Goal: Check status

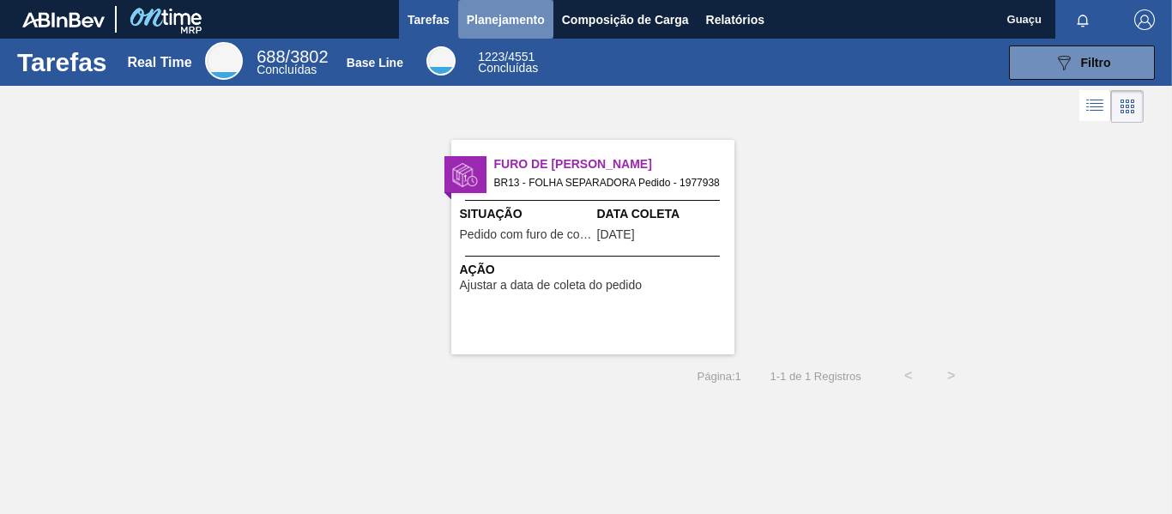
click at [519, 16] on span "Planejamento" at bounding box center [506, 19] width 78 height 21
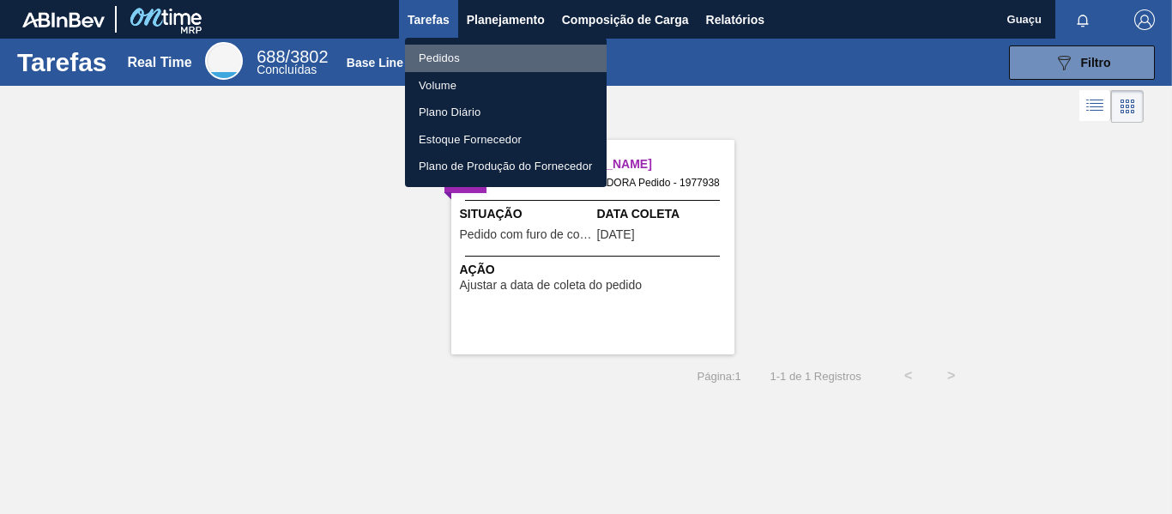
click at [465, 52] on li "Pedidos" at bounding box center [506, 58] width 202 height 27
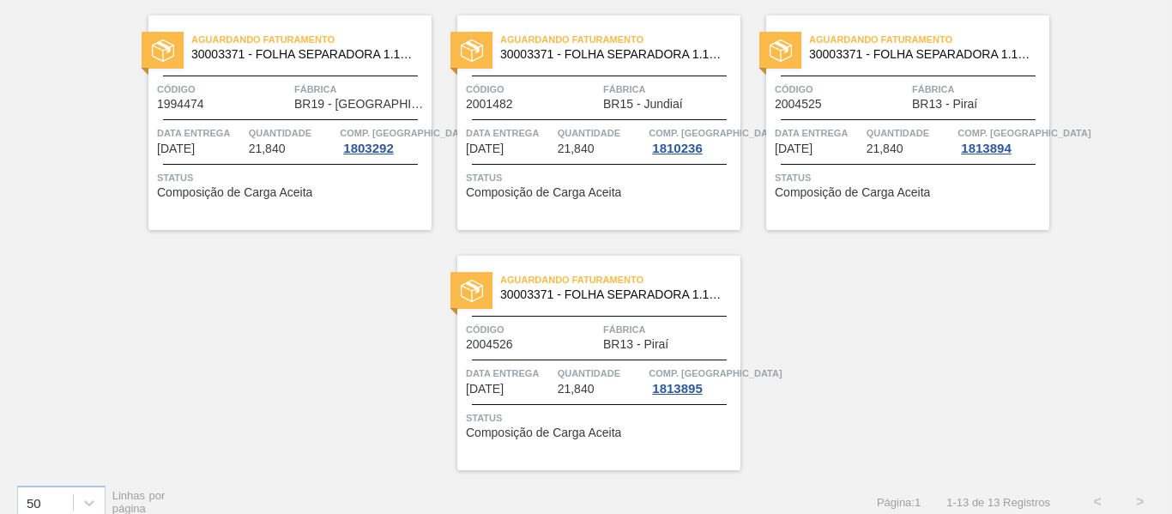
scroll to position [878, 0]
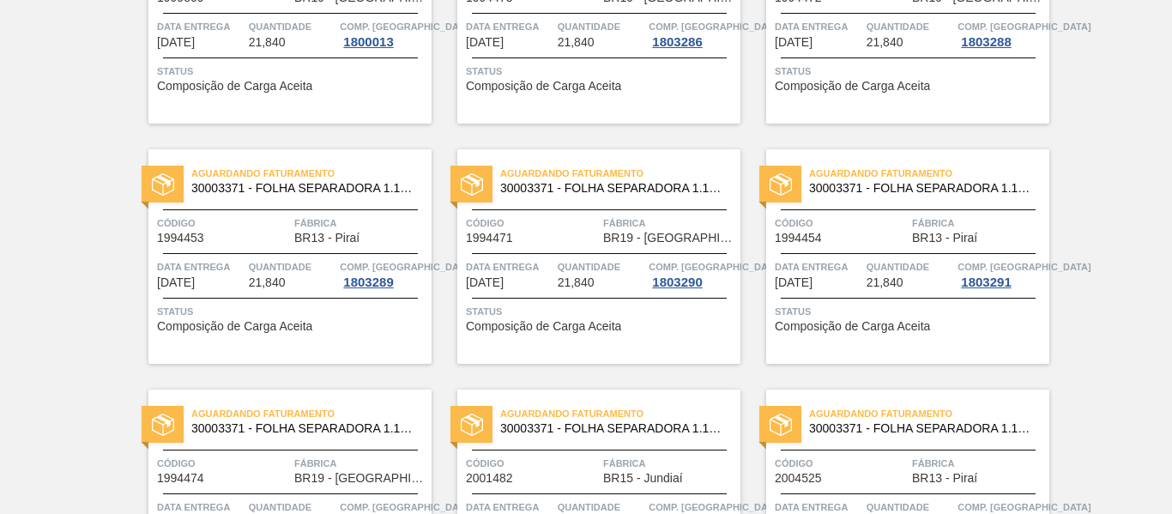
scroll to position [574, 0]
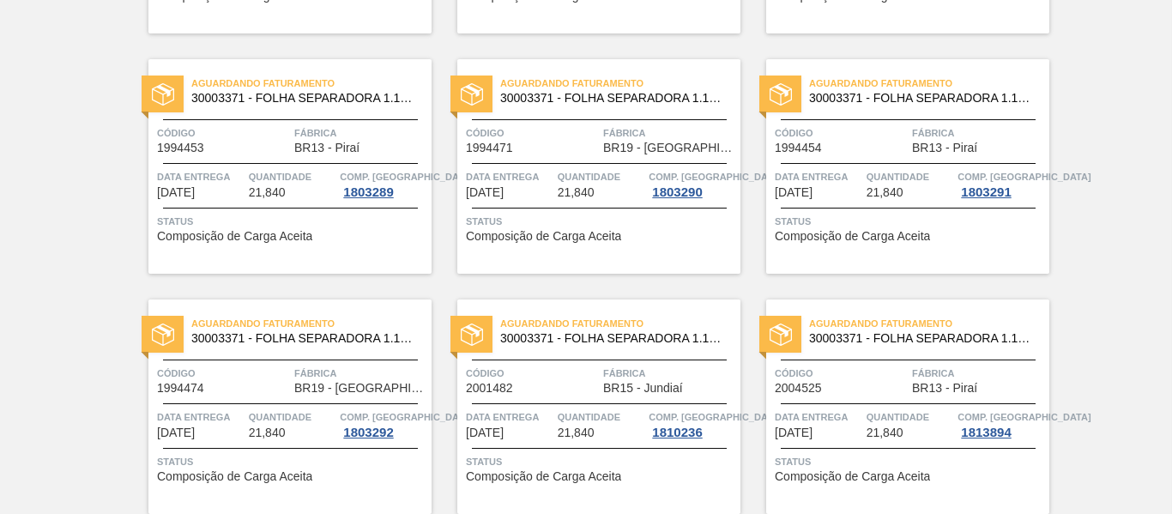
click at [1071, 126] on div "Aguardando Faturamento 30003371 - FOLHA SEPARADORA 1.175 mm x 980 mm; Código 19…" at bounding box center [586, 153] width 1172 height 1201
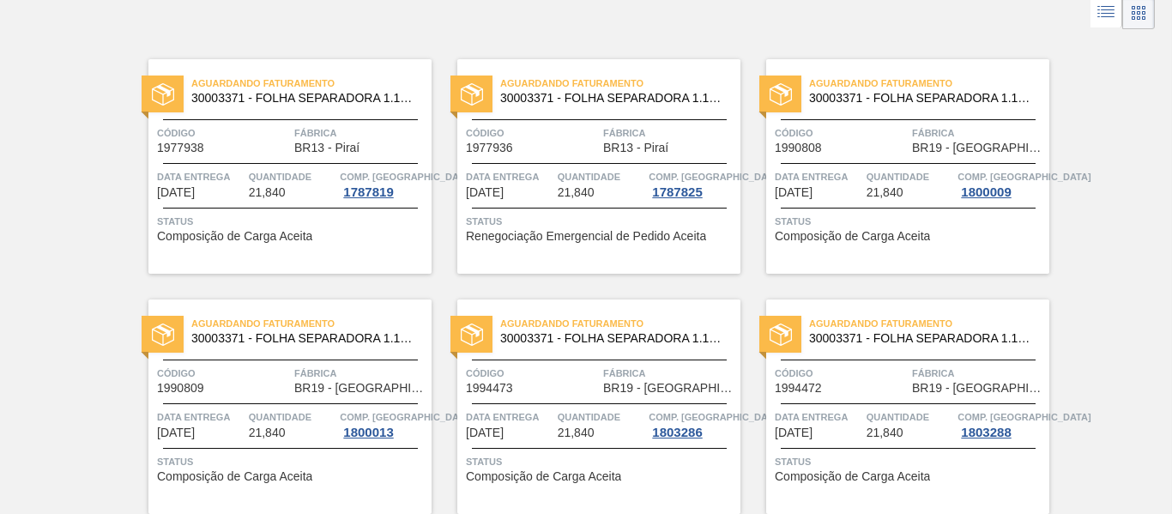
scroll to position [0, 0]
